Goal: Information Seeking & Learning: Understand process/instructions

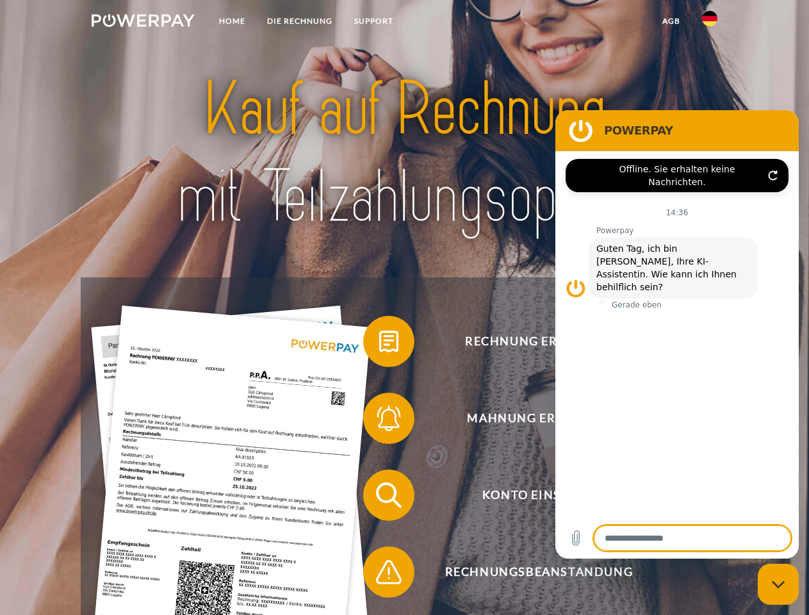
click at [143, 22] on img at bounding box center [143, 20] width 103 height 13
click at [710, 22] on img at bounding box center [709, 18] width 15 height 15
click at [671, 21] on link "agb" at bounding box center [671, 21] width 40 height 23
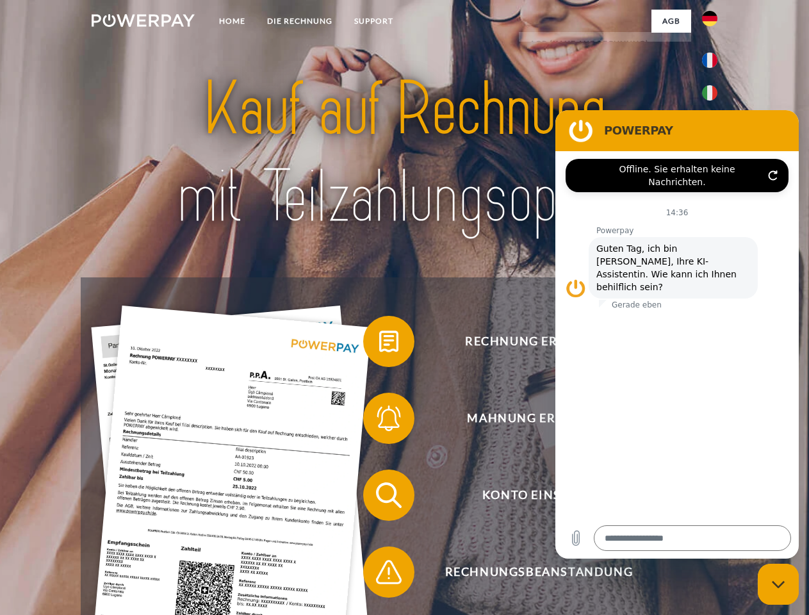
click at [379, 344] on span at bounding box center [370, 341] width 64 height 64
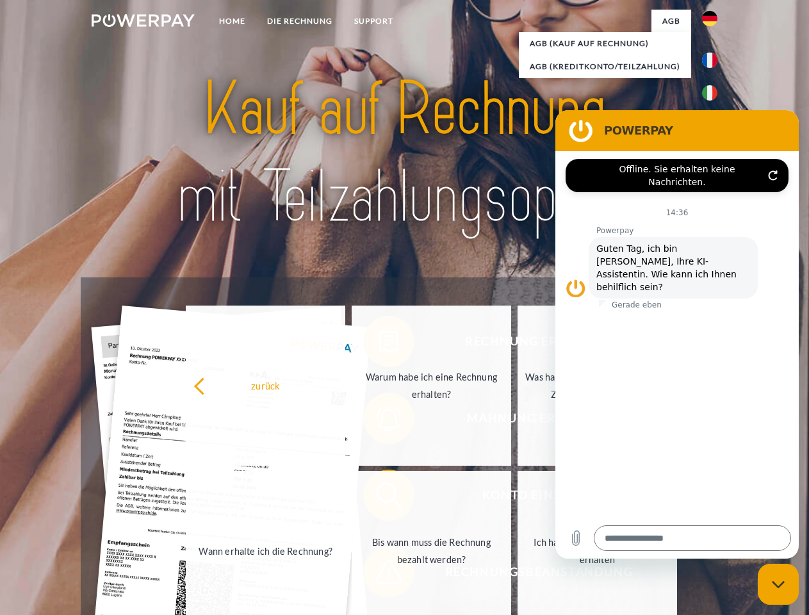
click at [379, 421] on div "zurück Warum habe ich eine Rechnung erhalten? Was habe ich noch offen, ist mein…" at bounding box center [432, 468] width 518 height 331
click at [379, 498] on link "Bis wann muss die Rechnung bezahlt werden?" at bounding box center [432, 551] width 160 height 160
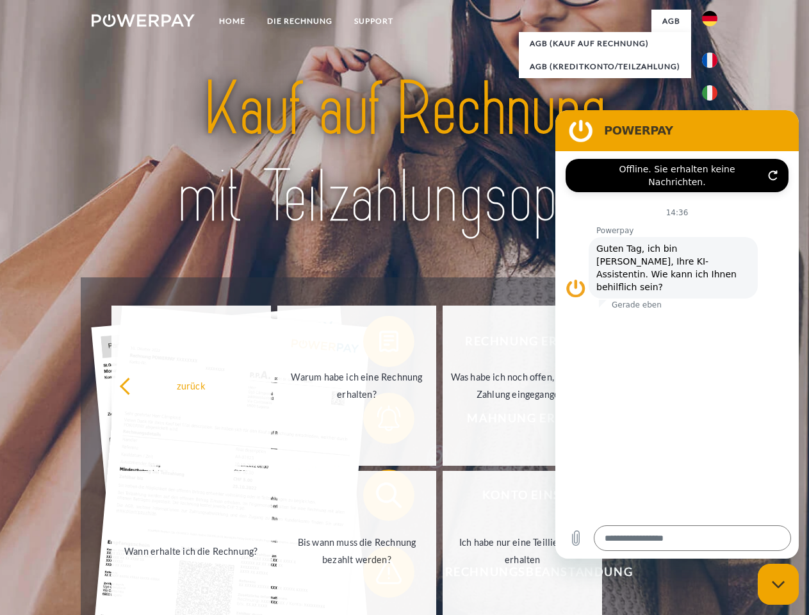
click at [379, 575] on span at bounding box center [370, 572] width 64 height 64
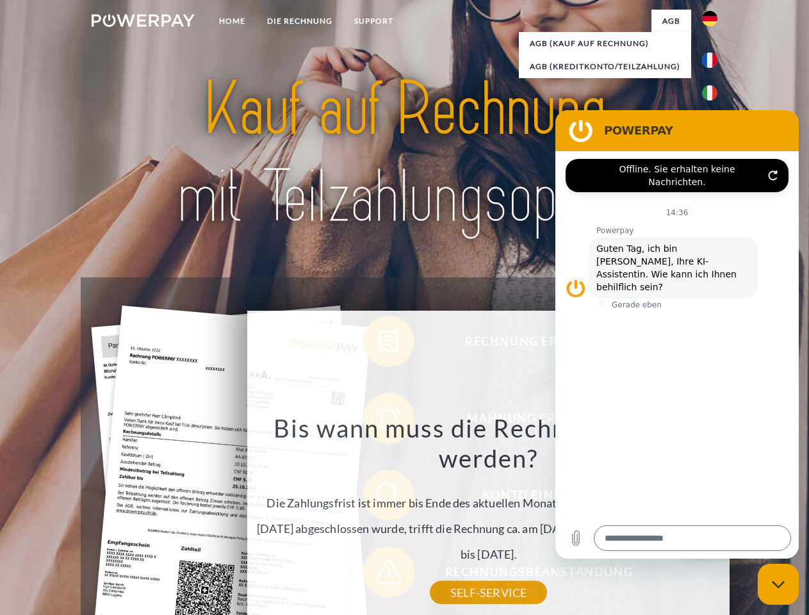
click at [778, 584] on icon "Messaging-Fenster schließen" at bounding box center [778, 584] width 13 height 8
type textarea "*"
